Goal: Task Accomplishment & Management: Complete application form

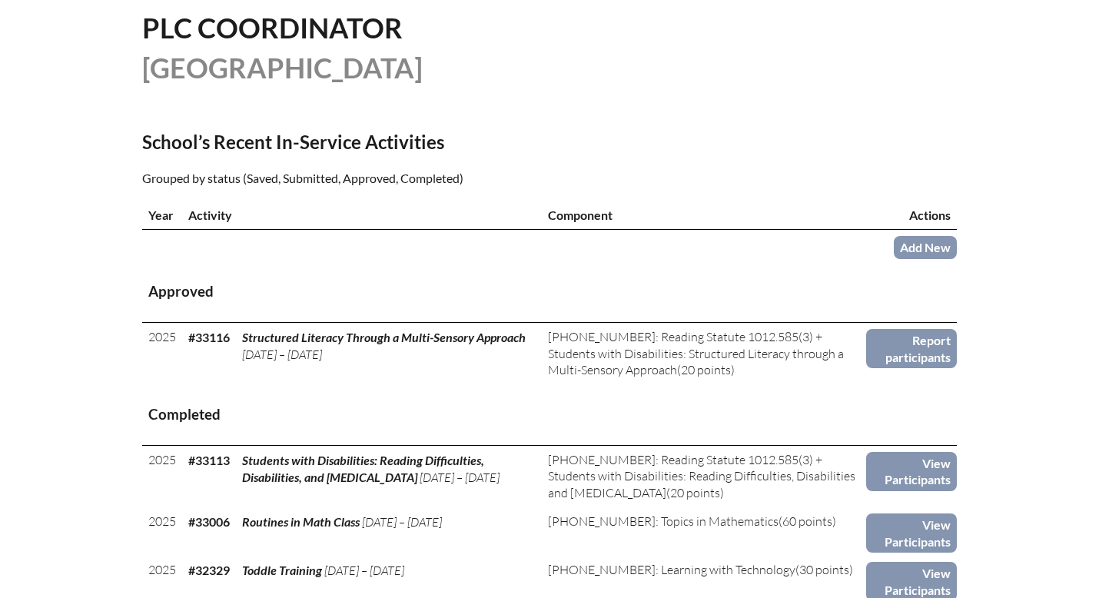
scroll to position [413, 0]
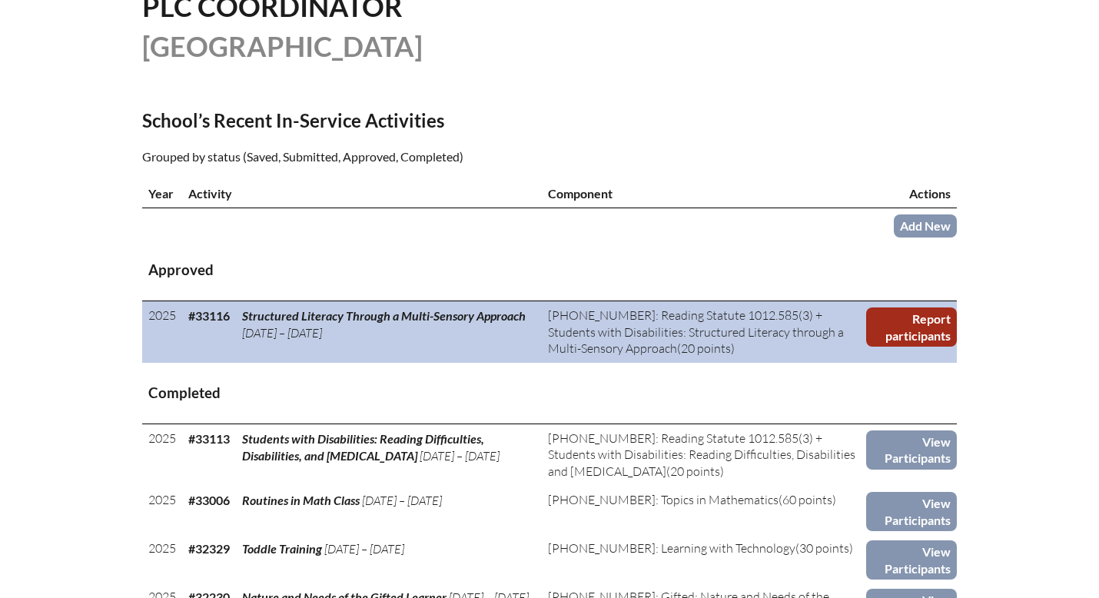
click at [922, 324] on link "Report participants" at bounding box center [911, 326] width 91 height 39
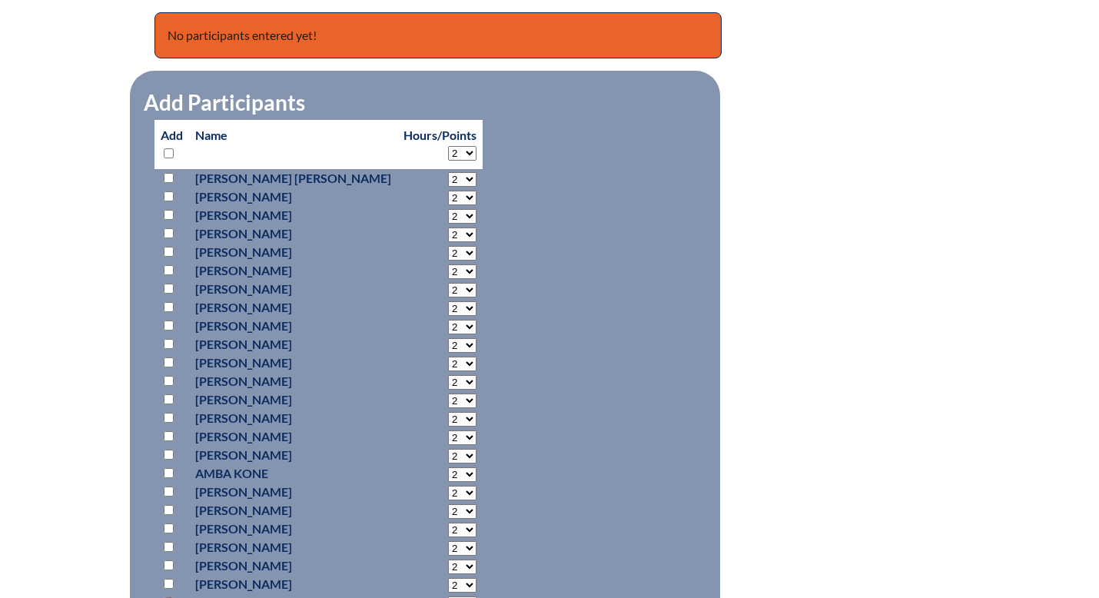
scroll to position [605, 0]
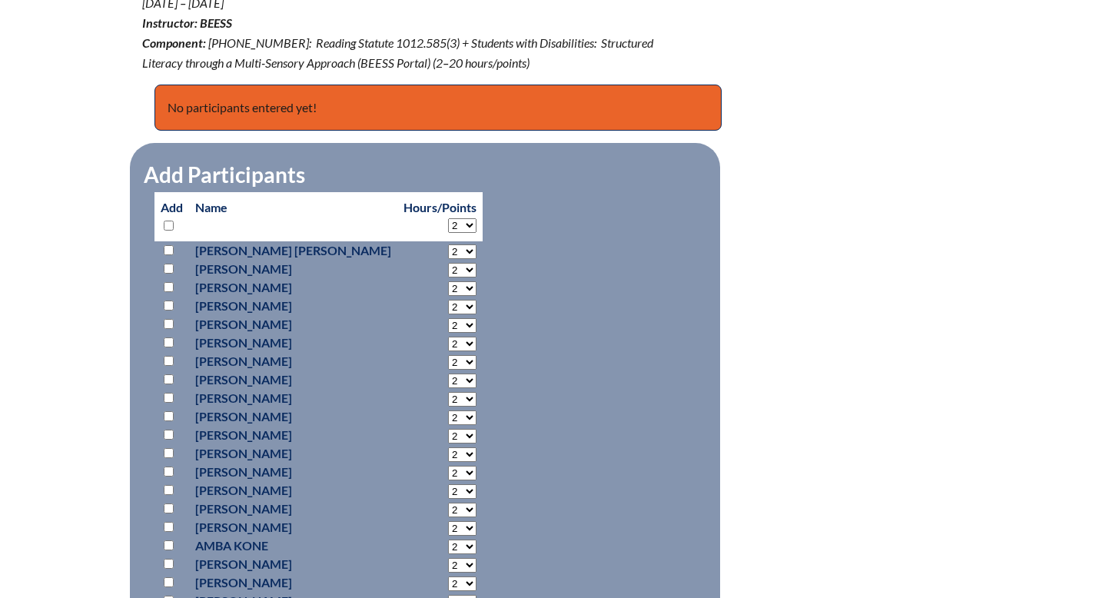
click at [448, 223] on select "2 3 4 5 6 7 8 9 10 11 12 13 14 15 16 17 18 19 20" at bounding box center [462, 225] width 28 height 15
select select "20"
click at [448, 218] on select "2 3 4 5 6 7 8 9 10 11 12 13 14 15 16 17 18 19 20" at bounding box center [462, 225] width 28 height 15
select select "20"
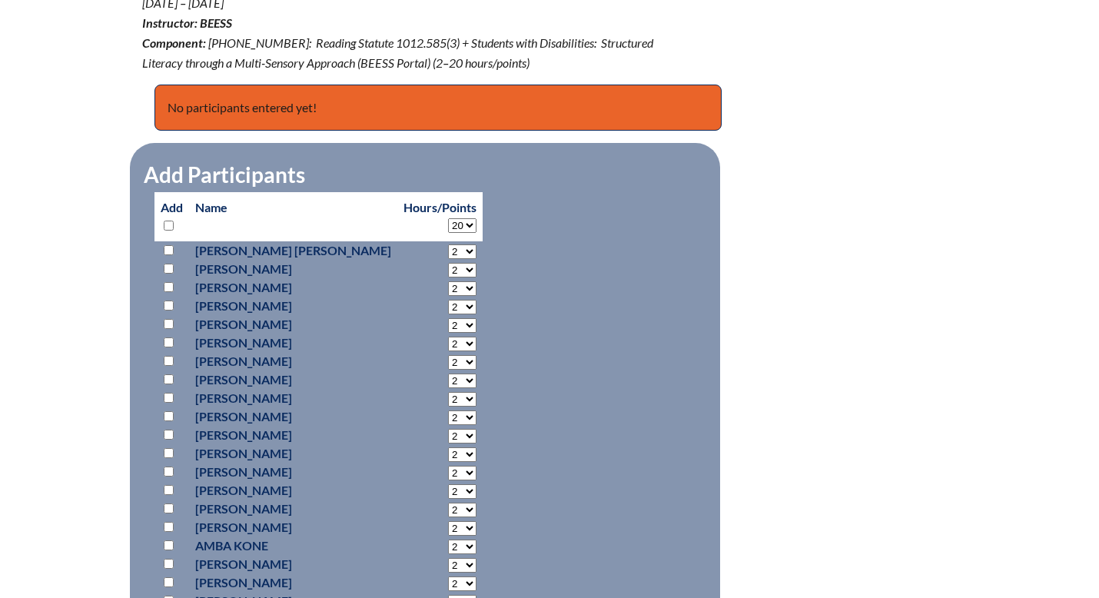
select select "20"
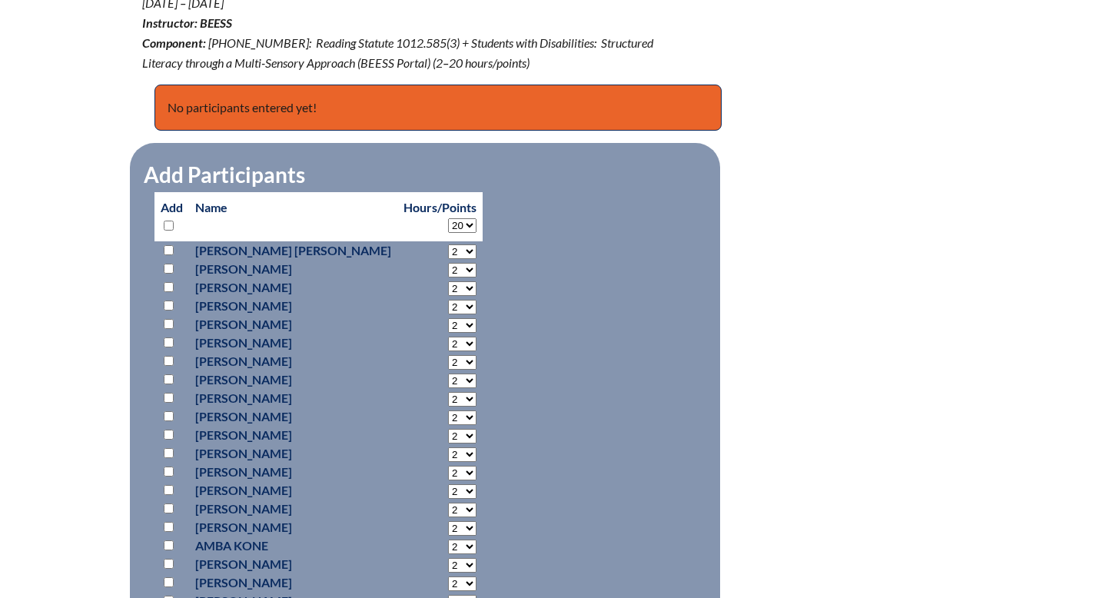
select select "20"
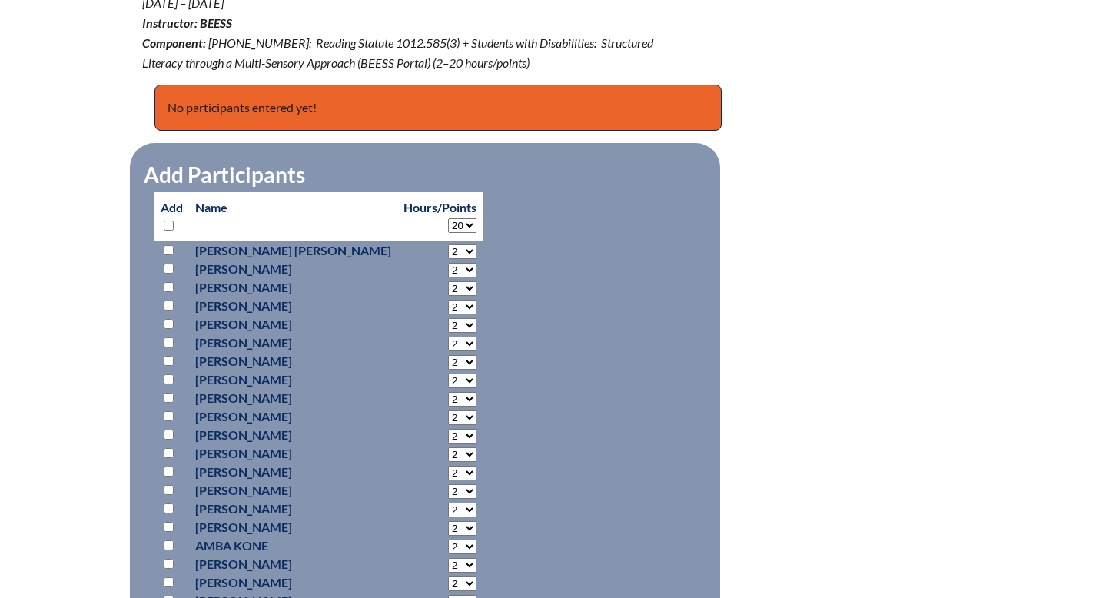
select select "20"
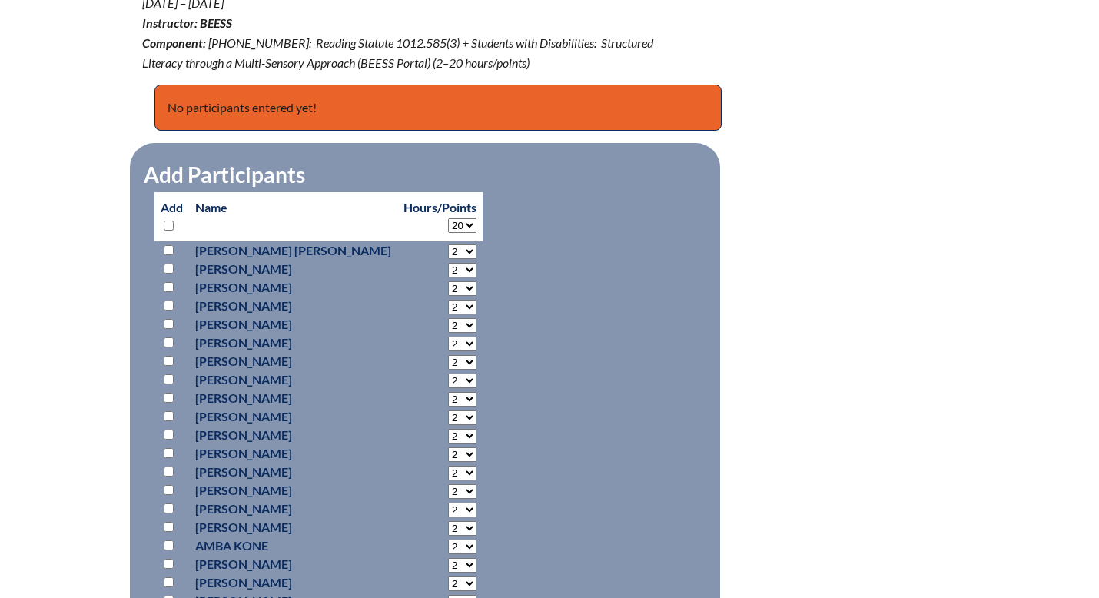
select select "20"
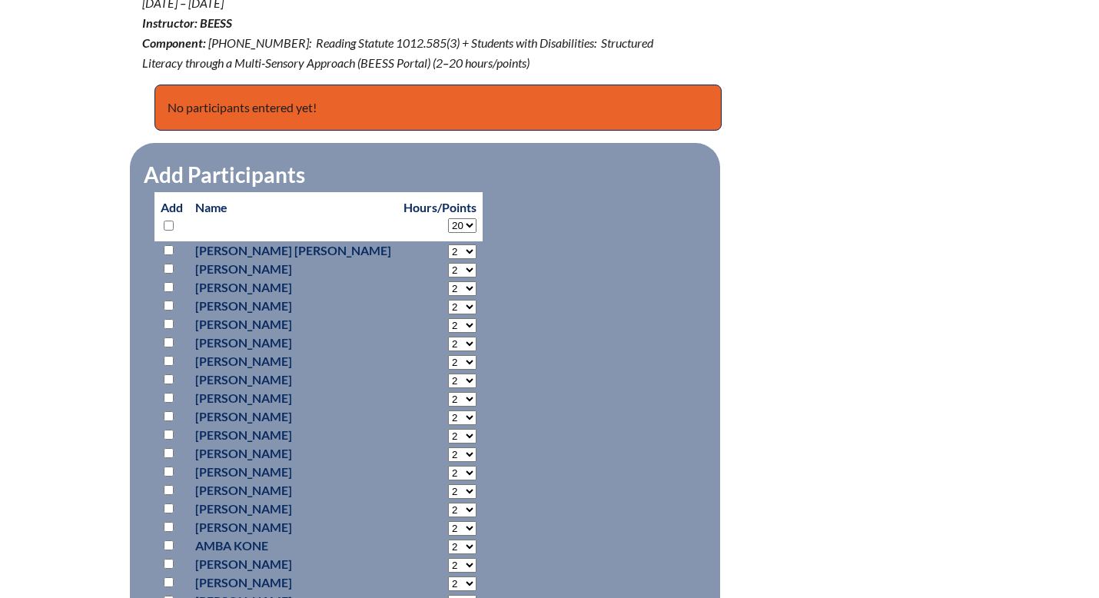
select select "20"
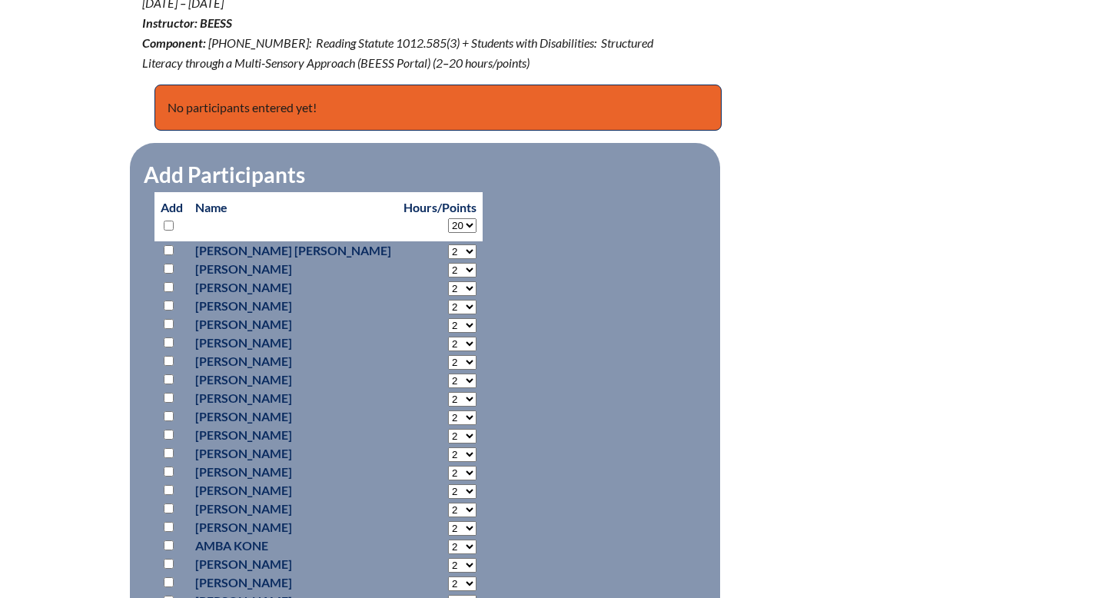
select select "20"
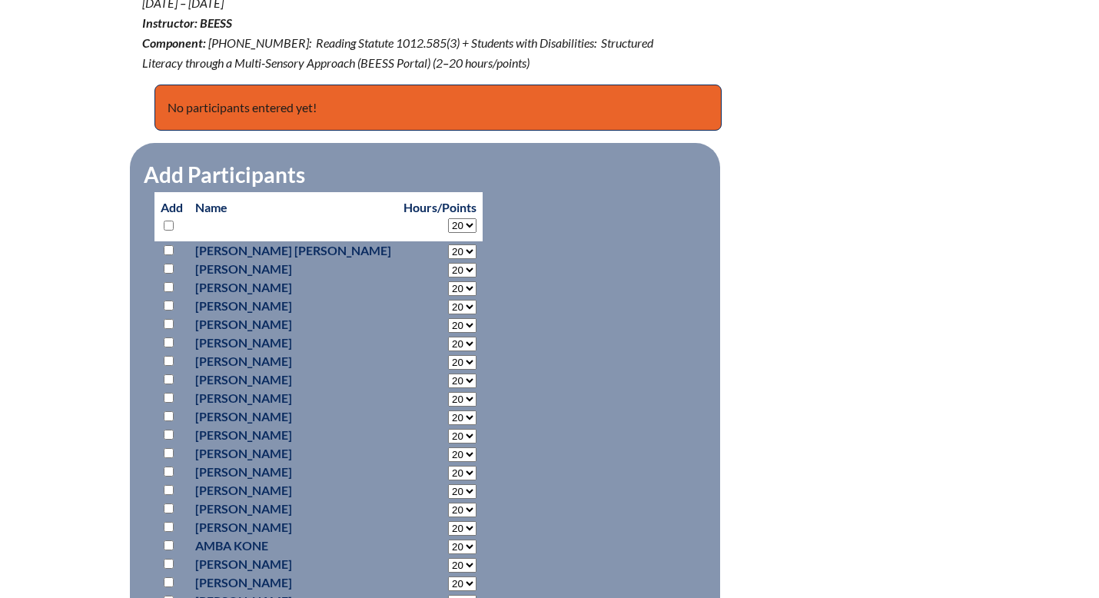
click at [168, 287] on input "checkbox" at bounding box center [169, 287] width 10 height 10
checkbox input "true"
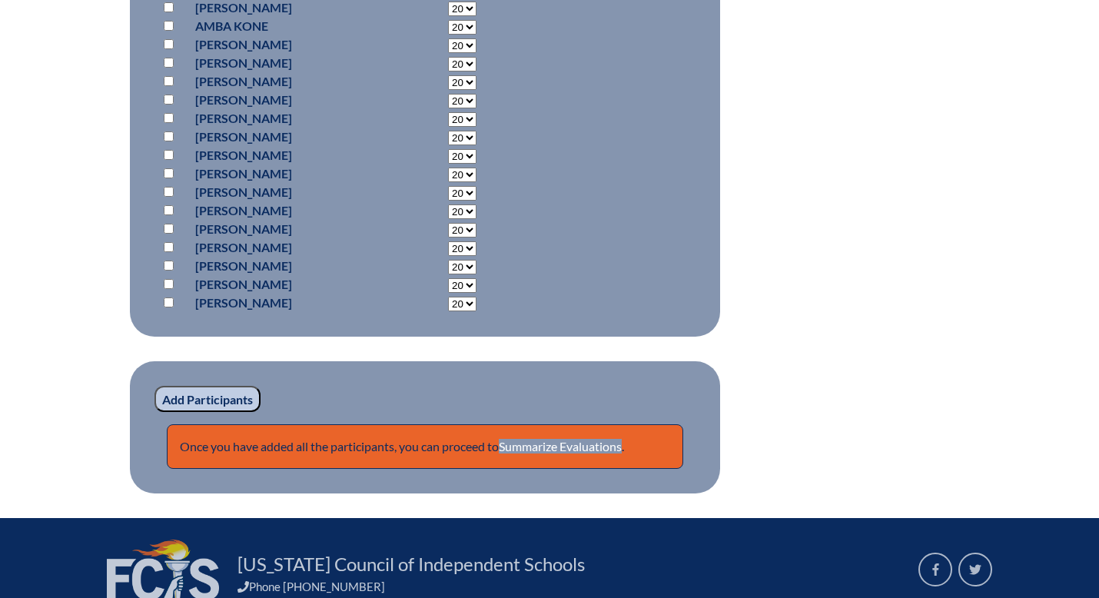
scroll to position [1266, 0]
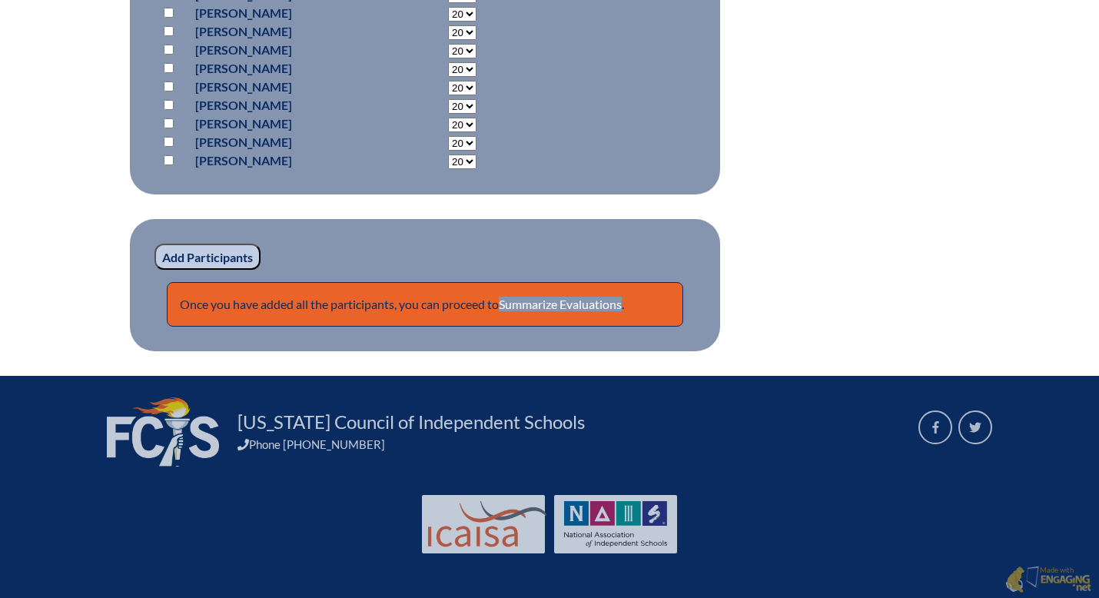
click at [243, 258] on input "Add Participants" at bounding box center [207, 257] width 106 height 26
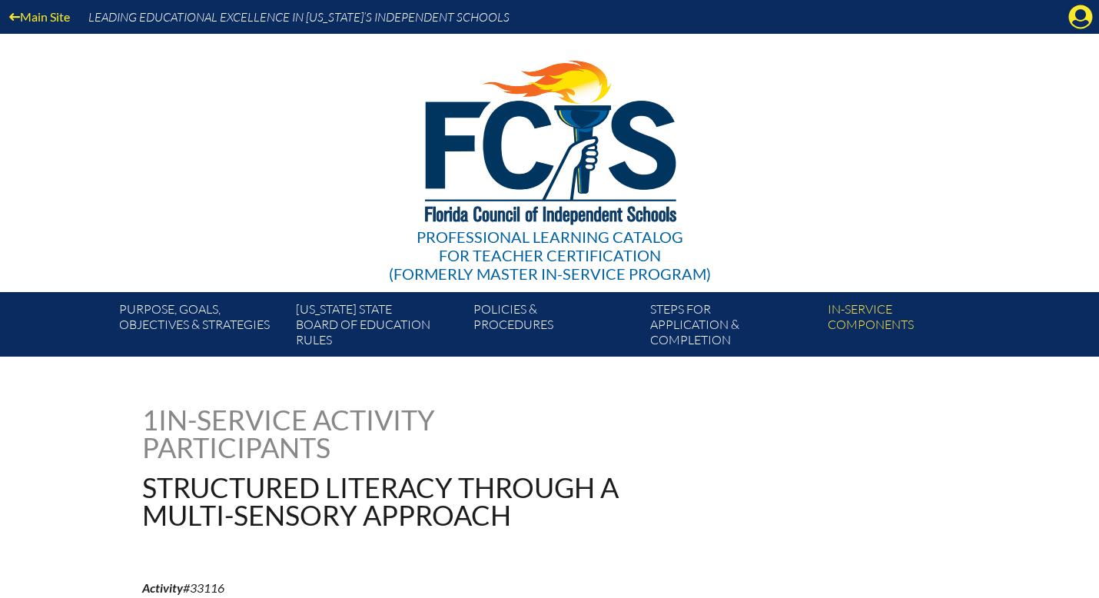
scroll to position [1332, 0]
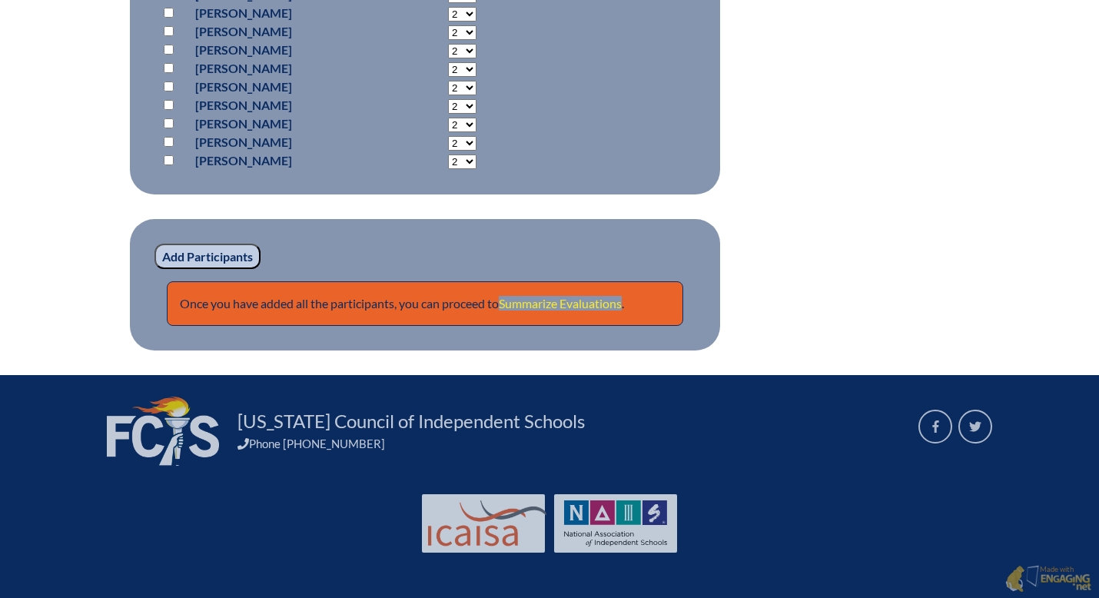
click at [591, 307] on link "Summarize Evaluations" at bounding box center [560, 303] width 123 height 15
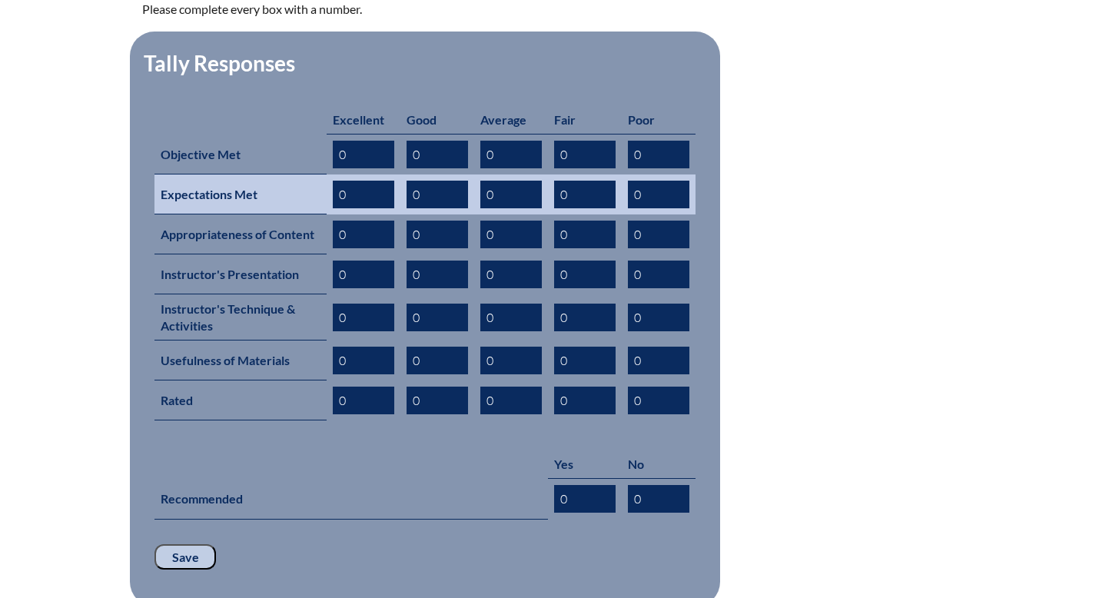
scroll to position [638, 0]
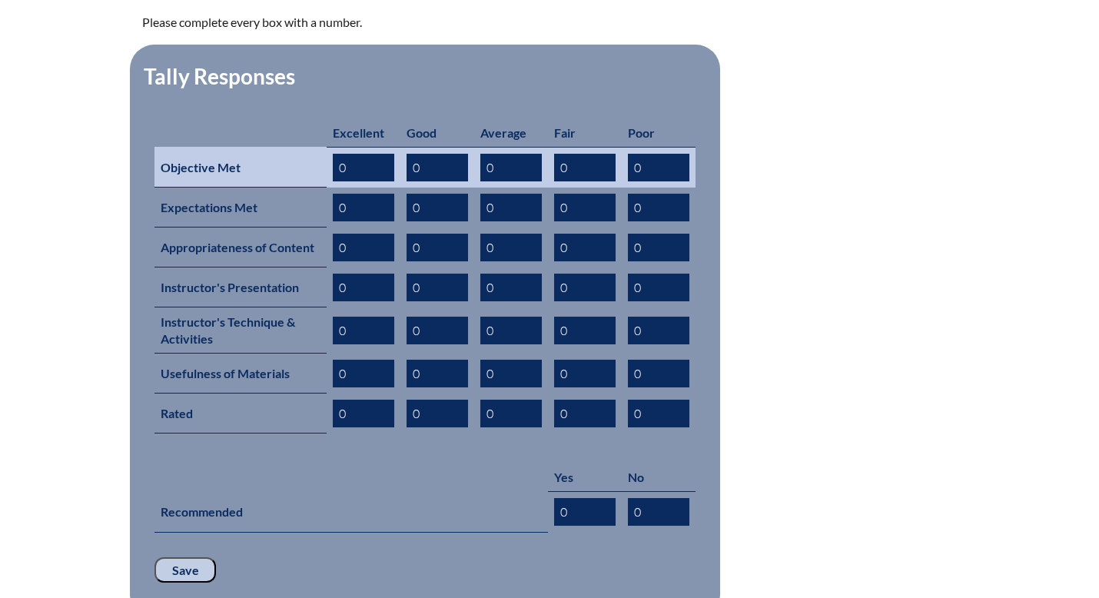
drag, startPoint x: 351, startPoint y: 147, endPoint x: 333, endPoint y: 147, distance: 18.4
click at [333, 154] on input "0" at bounding box center [363, 168] width 61 height 28
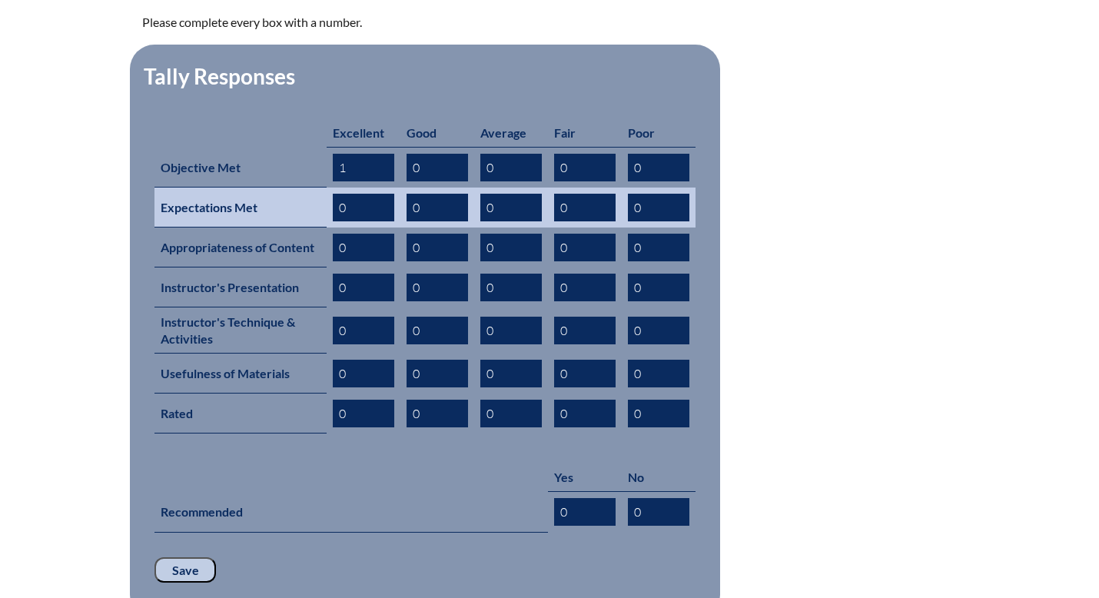
type input "1"
drag, startPoint x: 351, startPoint y: 190, endPoint x: 329, endPoint y: 190, distance: 22.3
click at [329, 190] on td "0" at bounding box center [363, 207] width 74 height 40
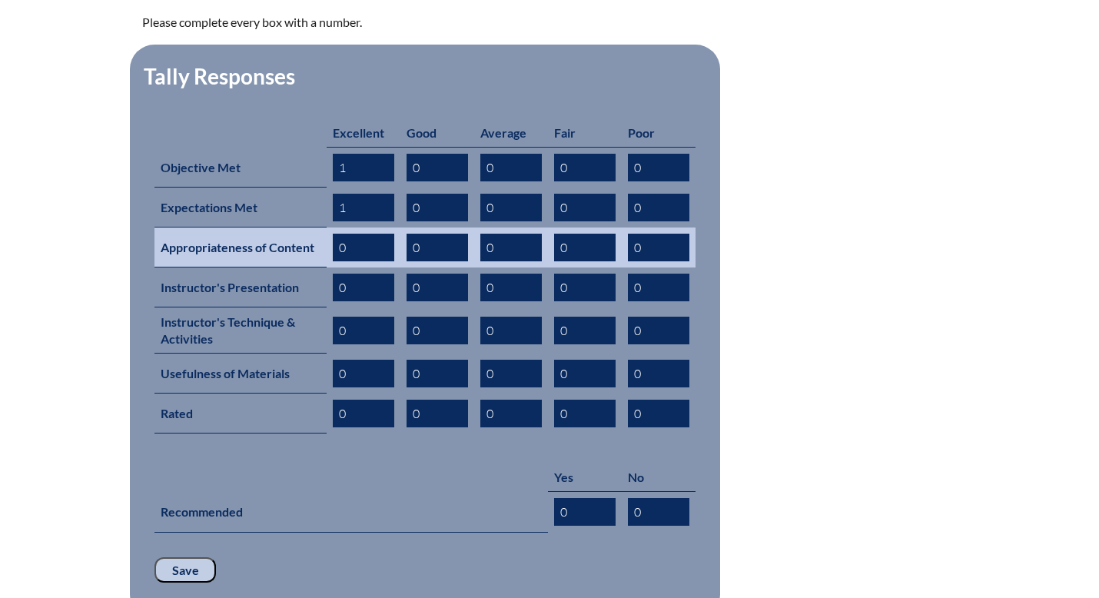
type input "1"
drag, startPoint x: 352, startPoint y: 223, endPoint x: 333, endPoint y: 223, distance: 18.4
click at [334, 234] on input "0" at bounding box center [363, 248] width 61 height 28
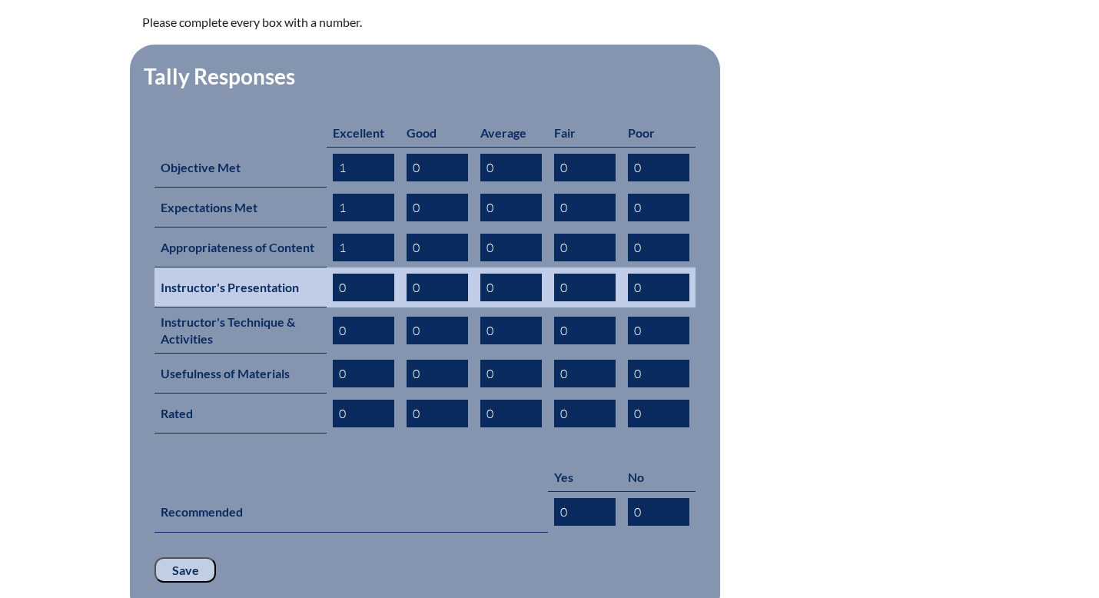
type input "1"
click at [344, 273] on input "0" at bounding box center [363, 287] width 61 height 28
type input "0"
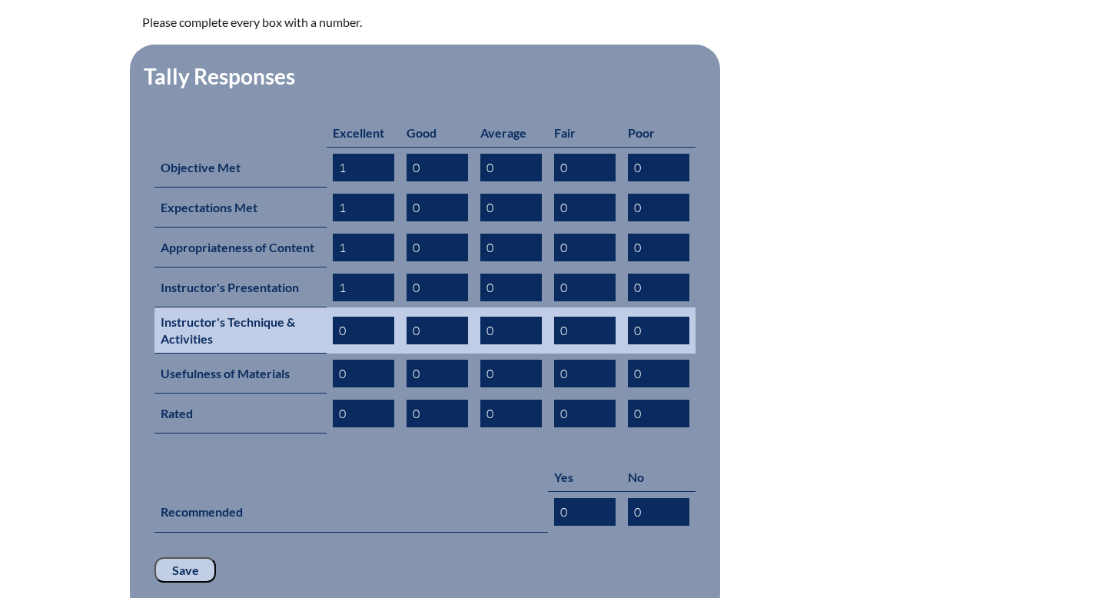
type input "1"
drag, startPoint x: 347, startPoint y: 308, endPoint x: 336, endPoint y: 308, distance: 10.8
click at [336, 317] on input "0" at bounding box center [363, 331] width 61 height 28
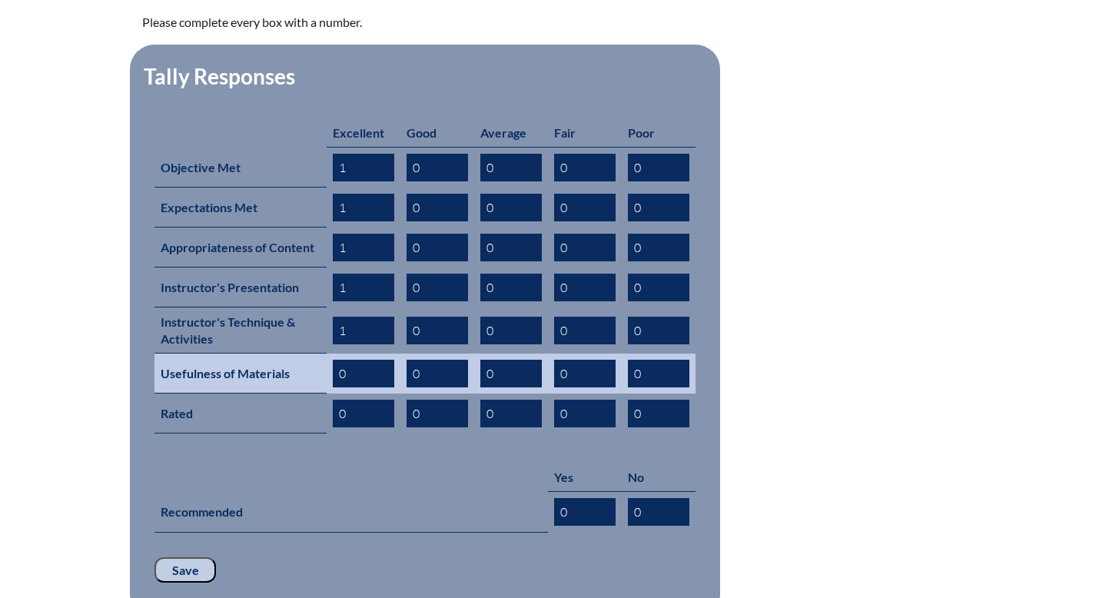
type input "1"
drag, startPoint x: 346, startPoint y: 353, endPoint x: 337, endPoint y: 353, distance: 8.5
click at [338, 360] on input "0" at bounding box center [363, 374] width 61 height 28
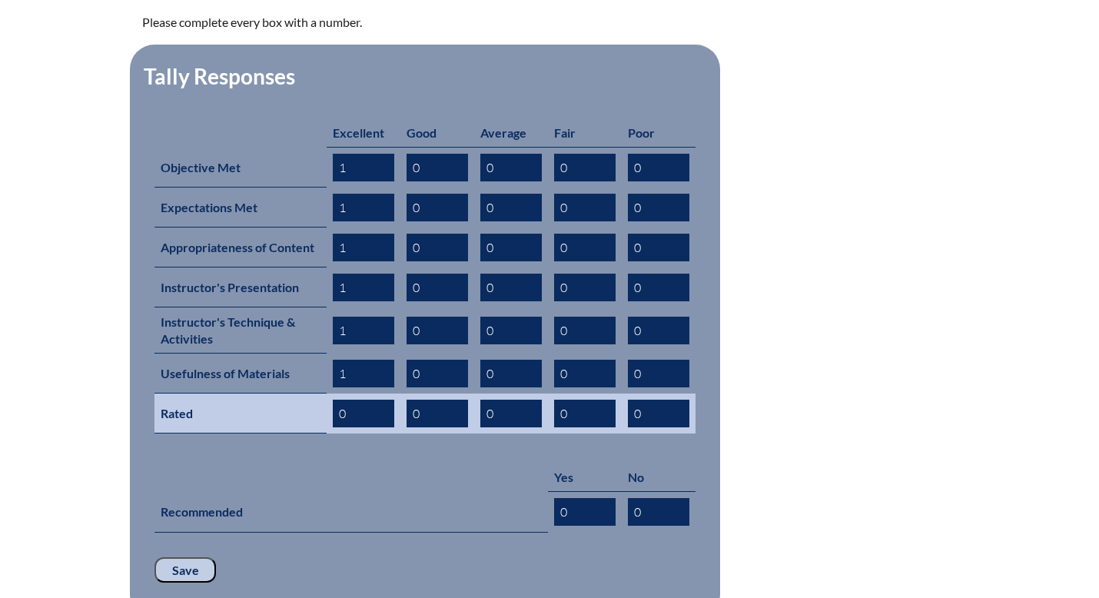
type input "1"
click at [343, 399] on input "0" at bounding box center [363, 413] width 61 height 28
type input "0"
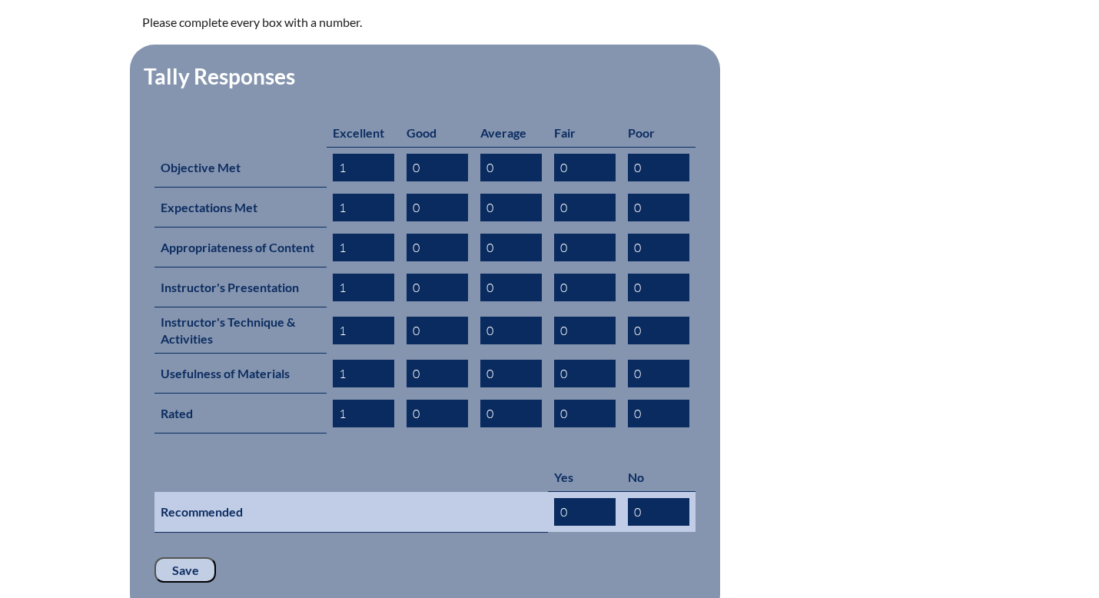
type input "1"
click at [565, 498] on input "0" at bounding box center [584, 512] width 61 height 28
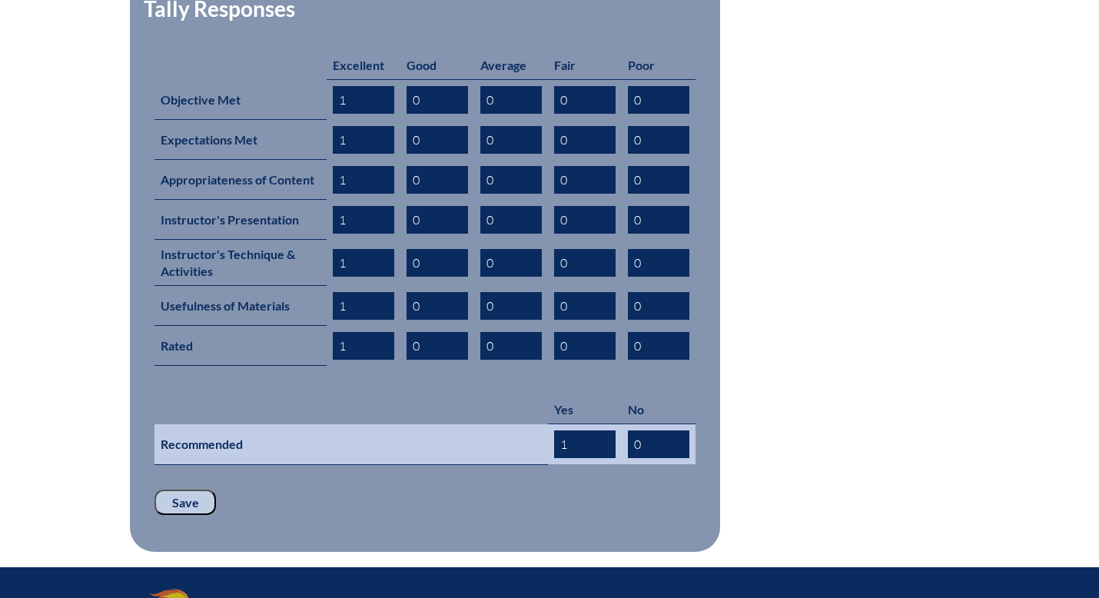
scroll to position [790, 0]
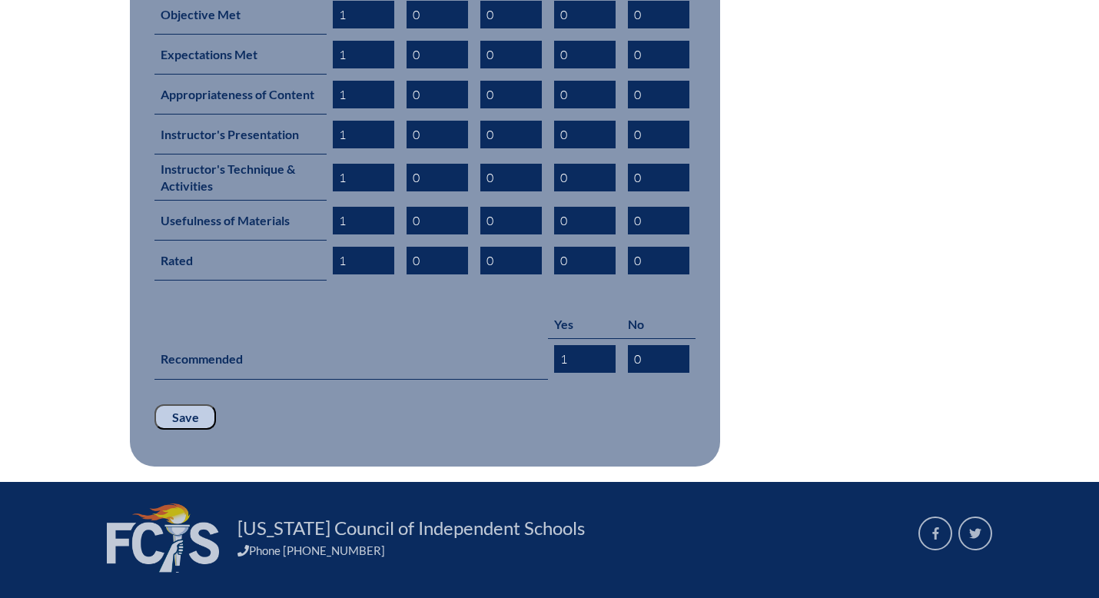
type input "1"
click at [184, 404] on input "Save" at bounding box center [184, 417] width 61 height 26
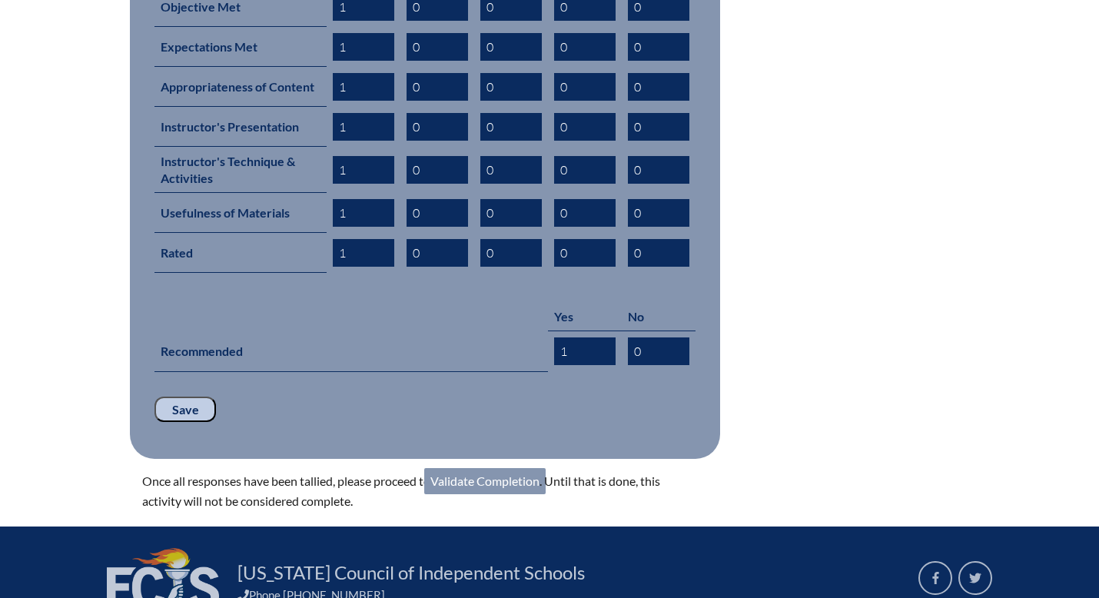
scroll to position [799, 0]
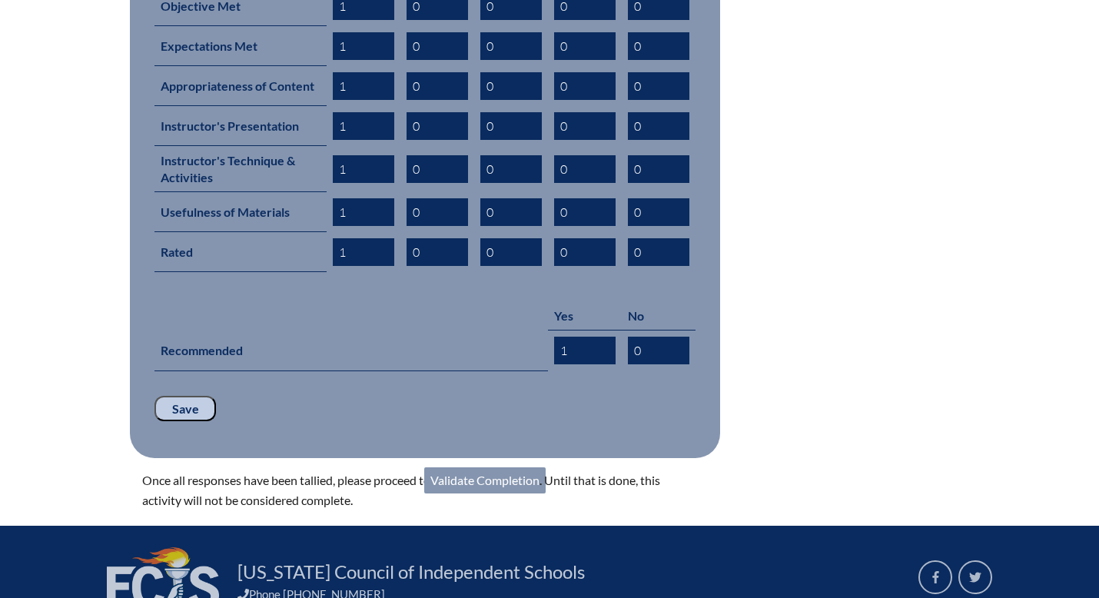
click at [479, 467] on link "Validate Completion" at bounding box center [484, 480] width 121 height 26
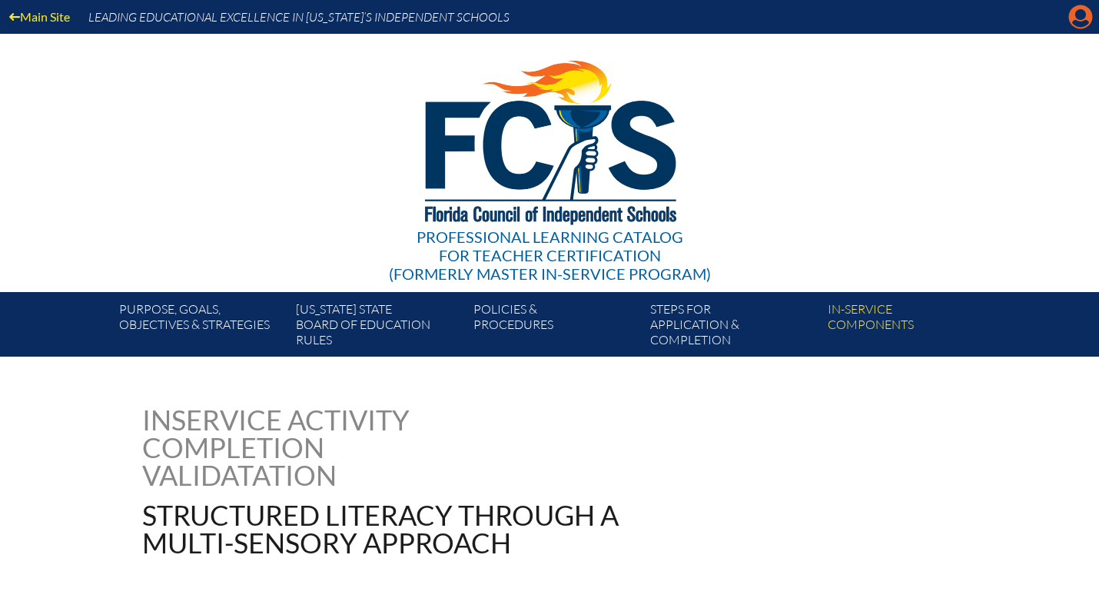
click at [1077, 25] on icon "Manage account" at bounding box center [1080, 17] width 25 height 25
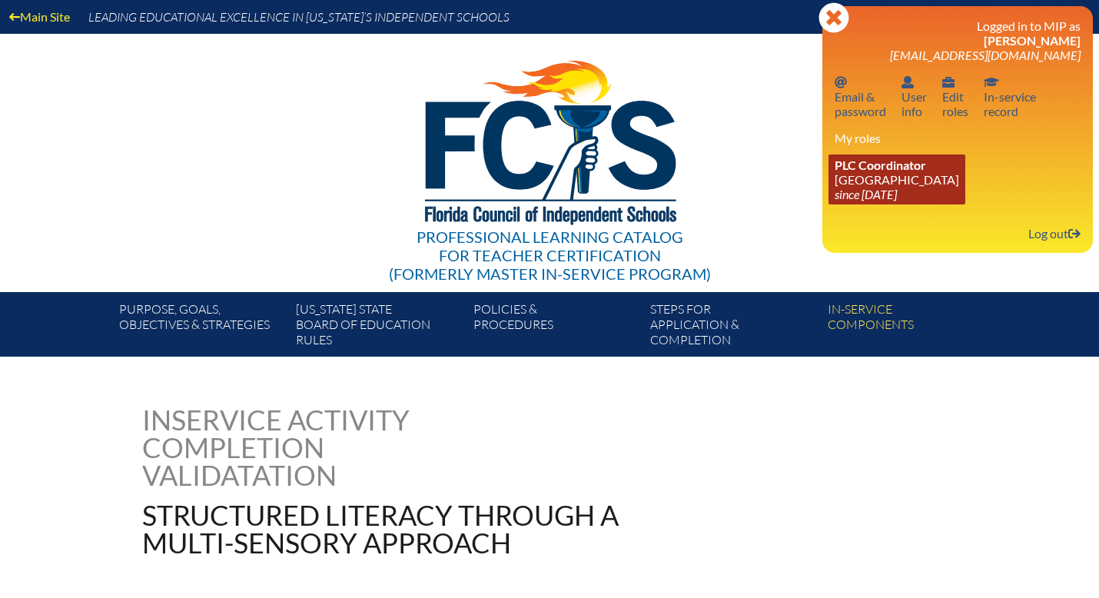
click at [890, 195] on icon "since [DATE]" at bounding box center [865, 194] width 62 height 15
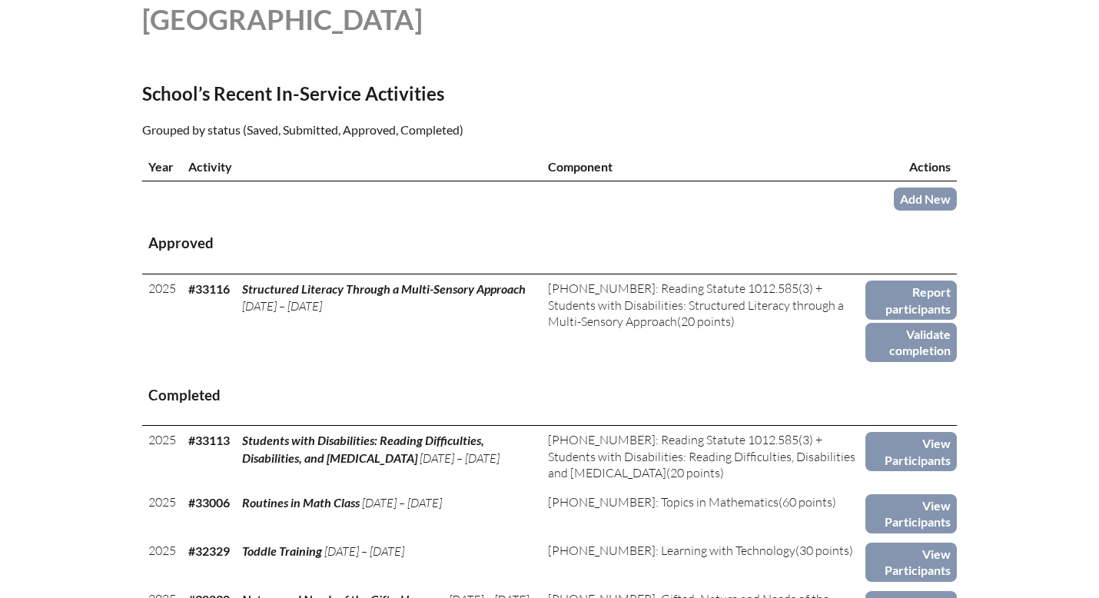
scroll to position [438, 0]
